Goal: Find contact information: Find contact information

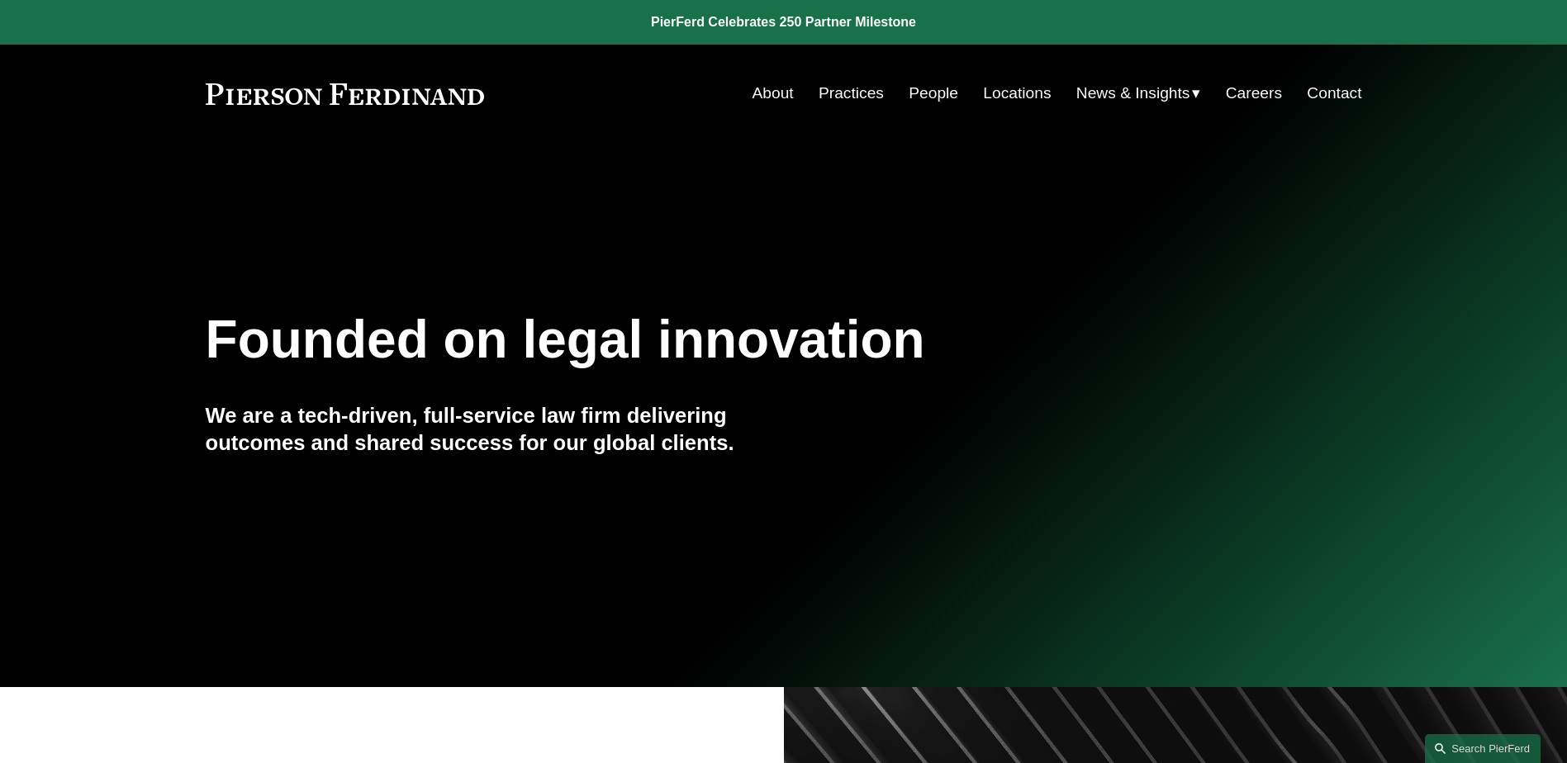
click at [928, 88] on link "People" at bounding box center [934, 93] width 50 height 31
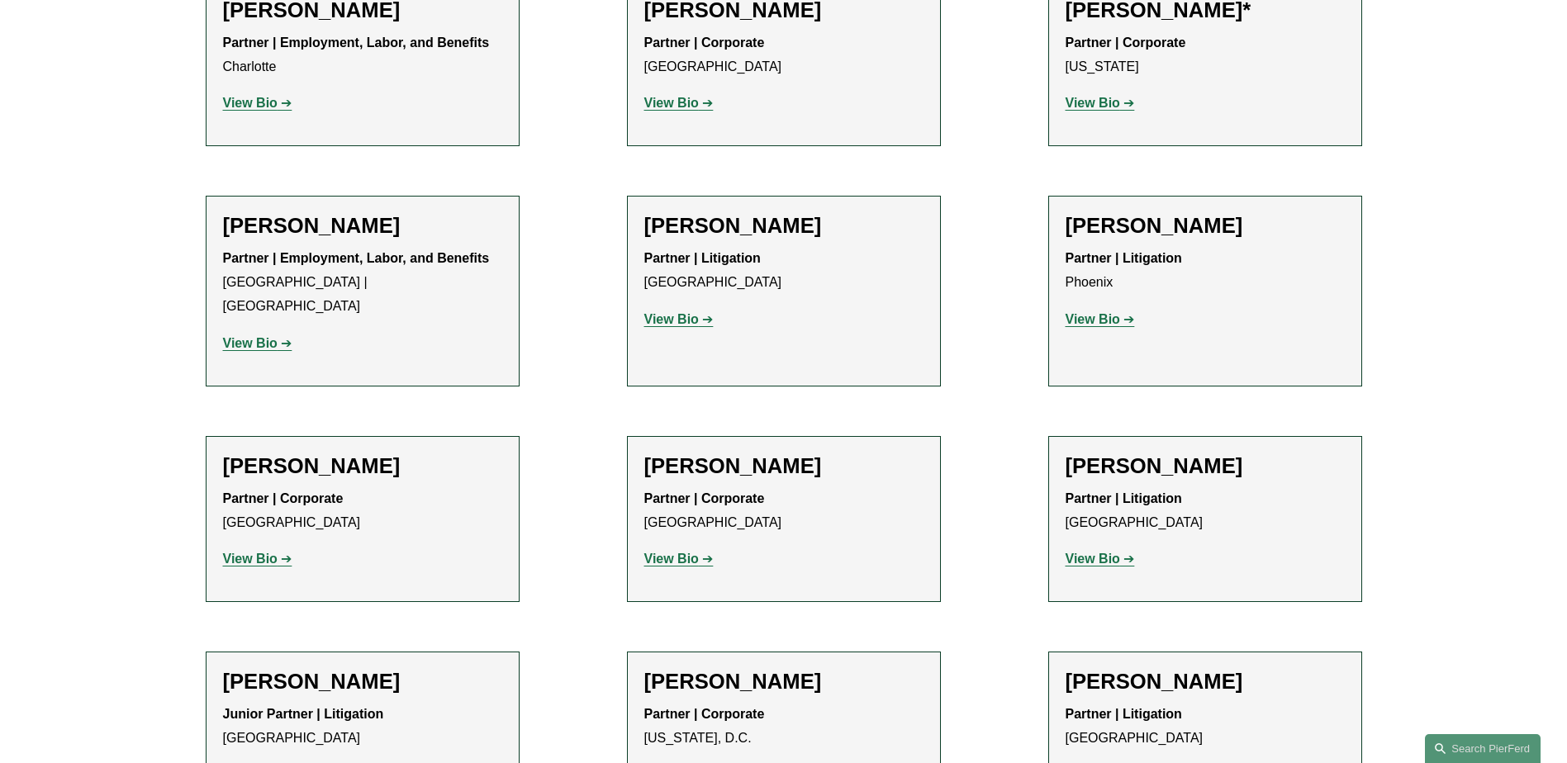
scroll to position [19830, 0]
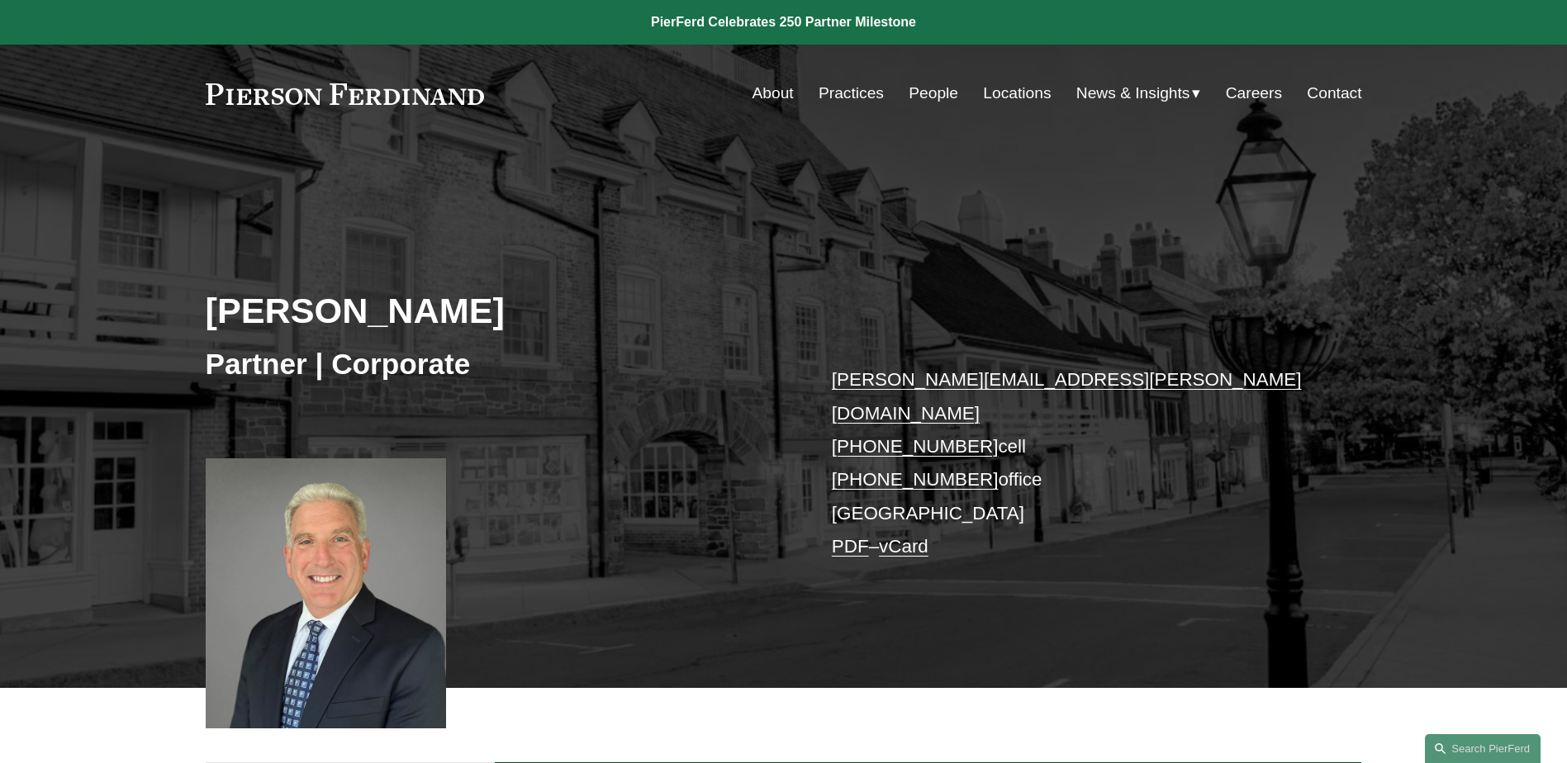
click at [848, 536] on link "PDF" at bounding box center [850, 546] width 37 height 21
